Goal: Use online tool/utility: Utilize a website feature to perform a specific function

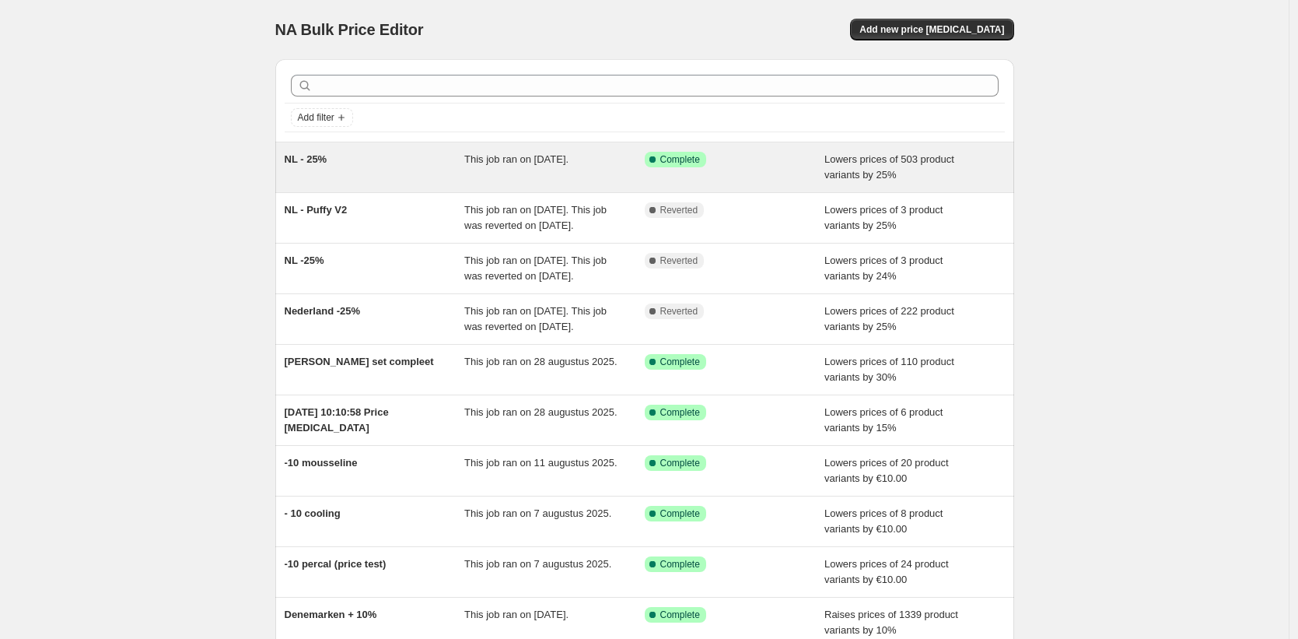
click at [403, 163] on div "NL - 25%" at bounding box center [375, 167] width 180 height 31
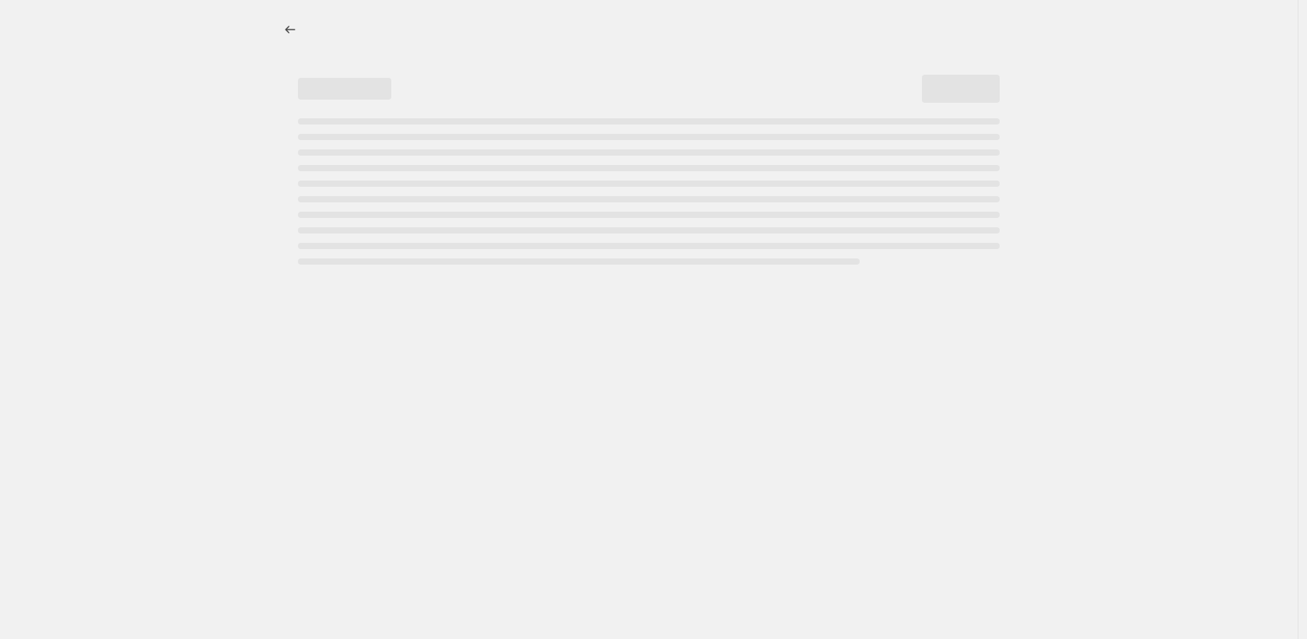
select select "percentage"
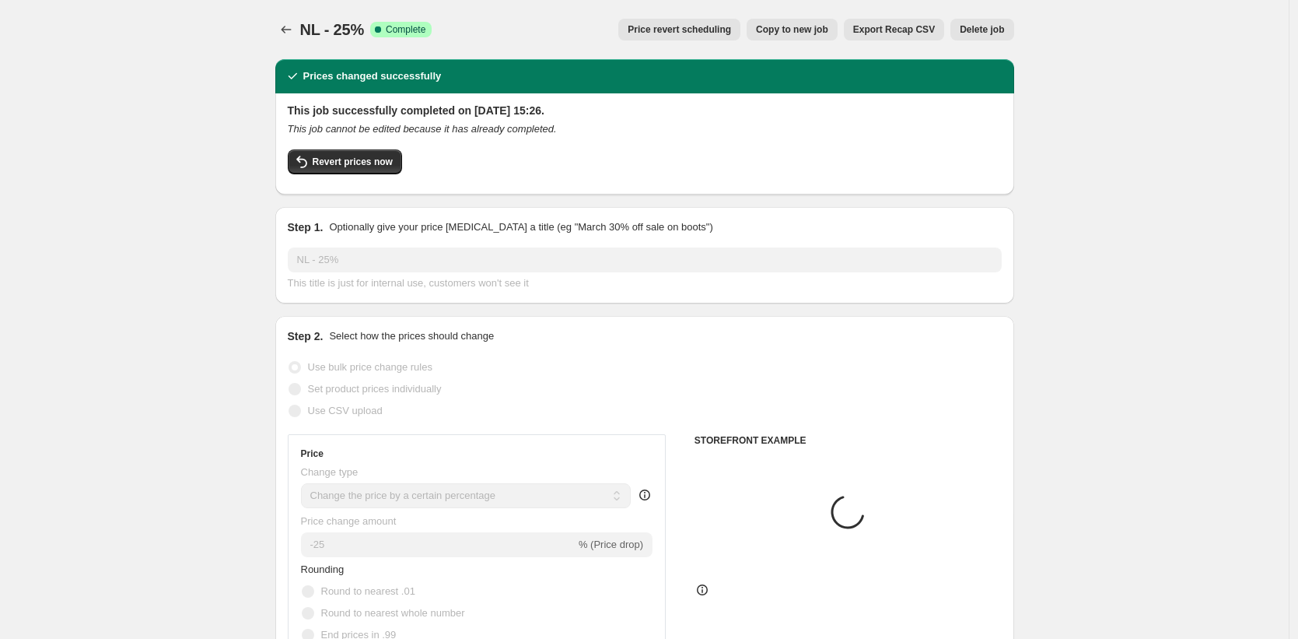
select select "collection"
click at [366, 166] on span "Revert prices now" at bounding box center [353, 162] width 80 height 12
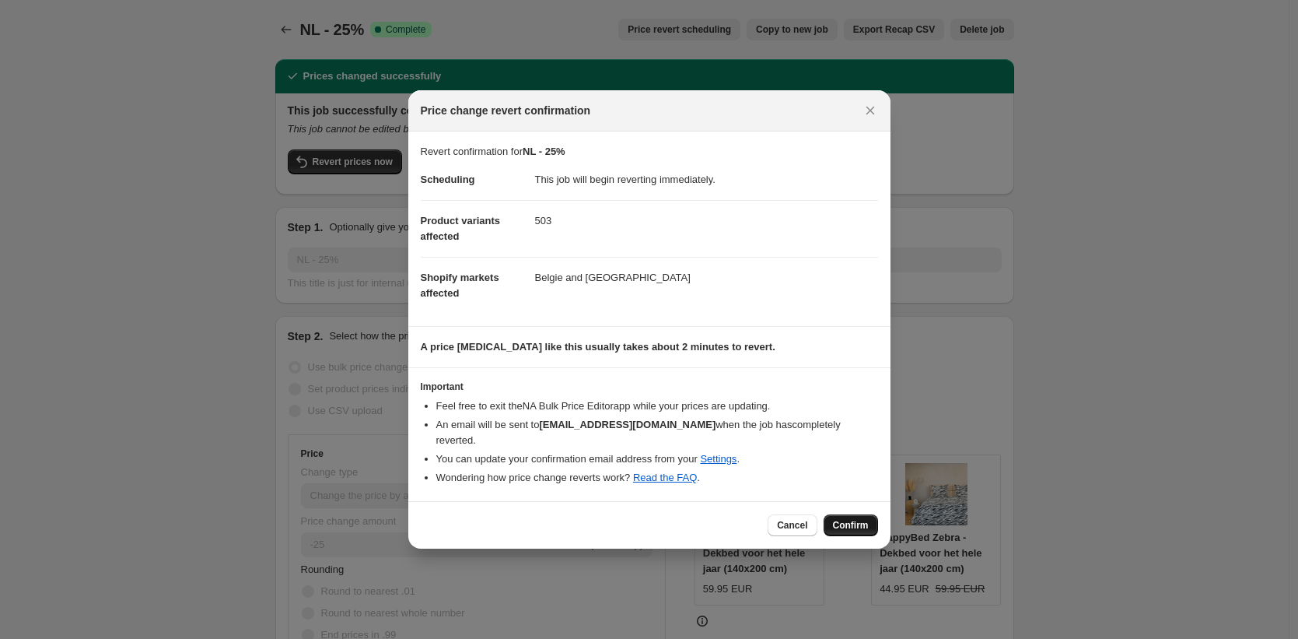
click at [847, 519] on span "Confirm" at bounding box center [851, 525] width 36 height 12
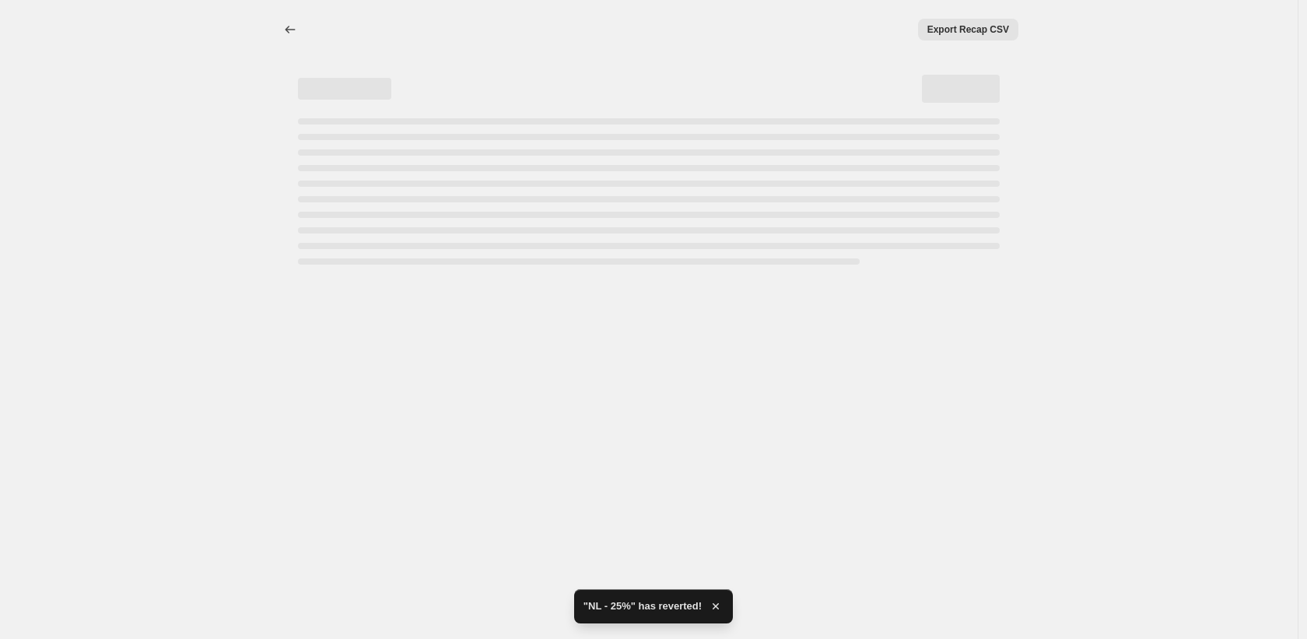
select select "percentage"
select select "collection"
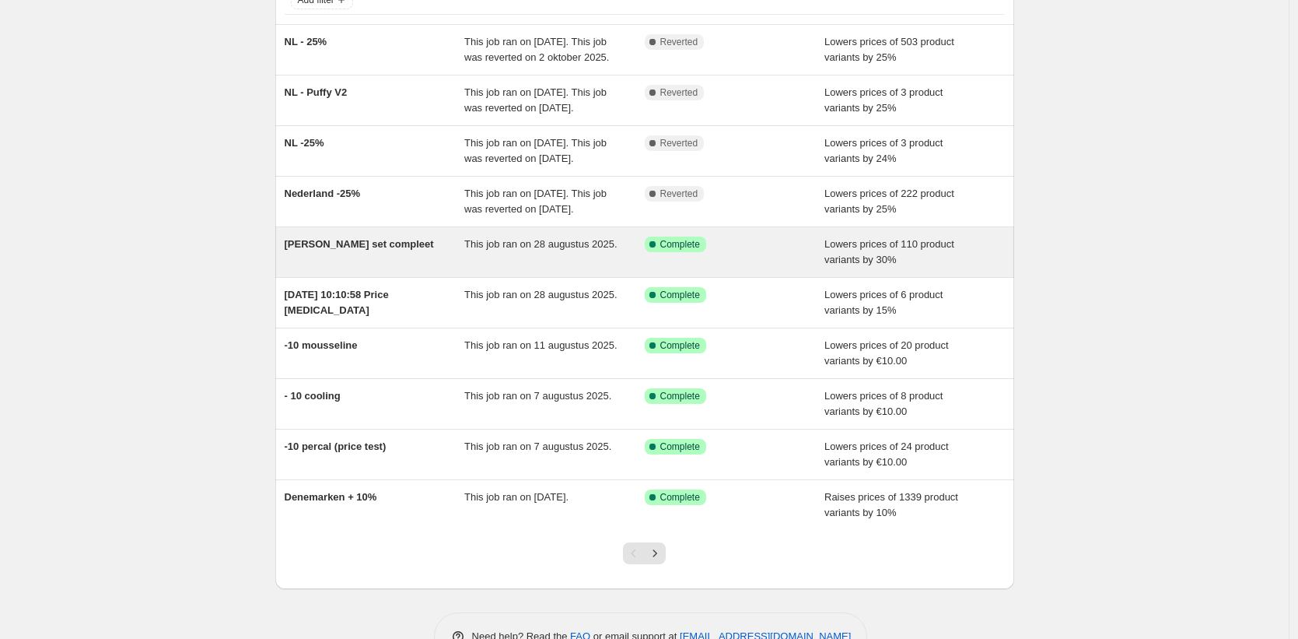
scroll to position [140, 0]
